Goal: Find specific page/section: Find specific page/section

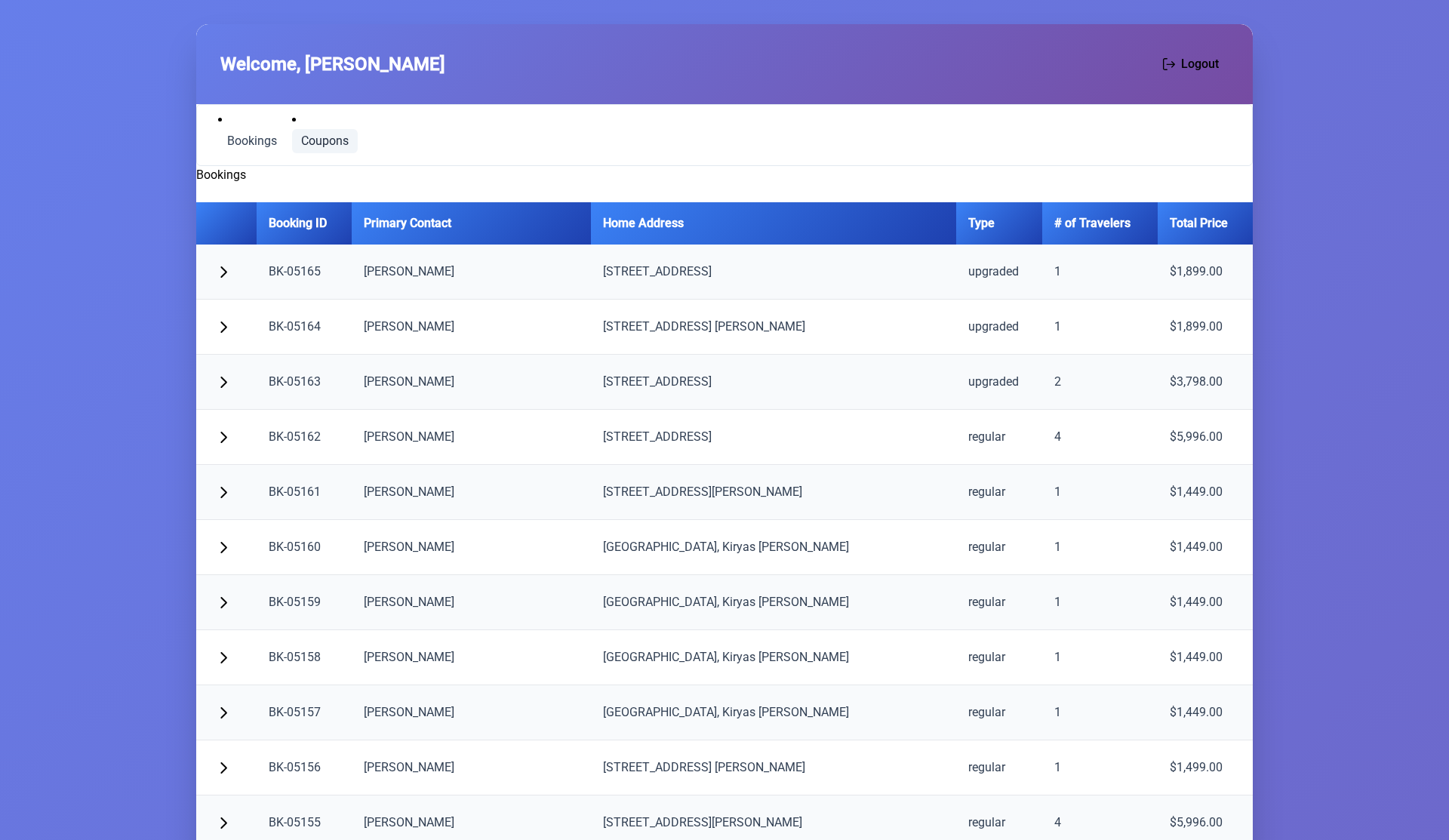
click at [318, 144] on span "Coupons" at bounding box center [325, 141] width 47 height 12
